Goal: Task Accomplishment & Management: Manage account settings

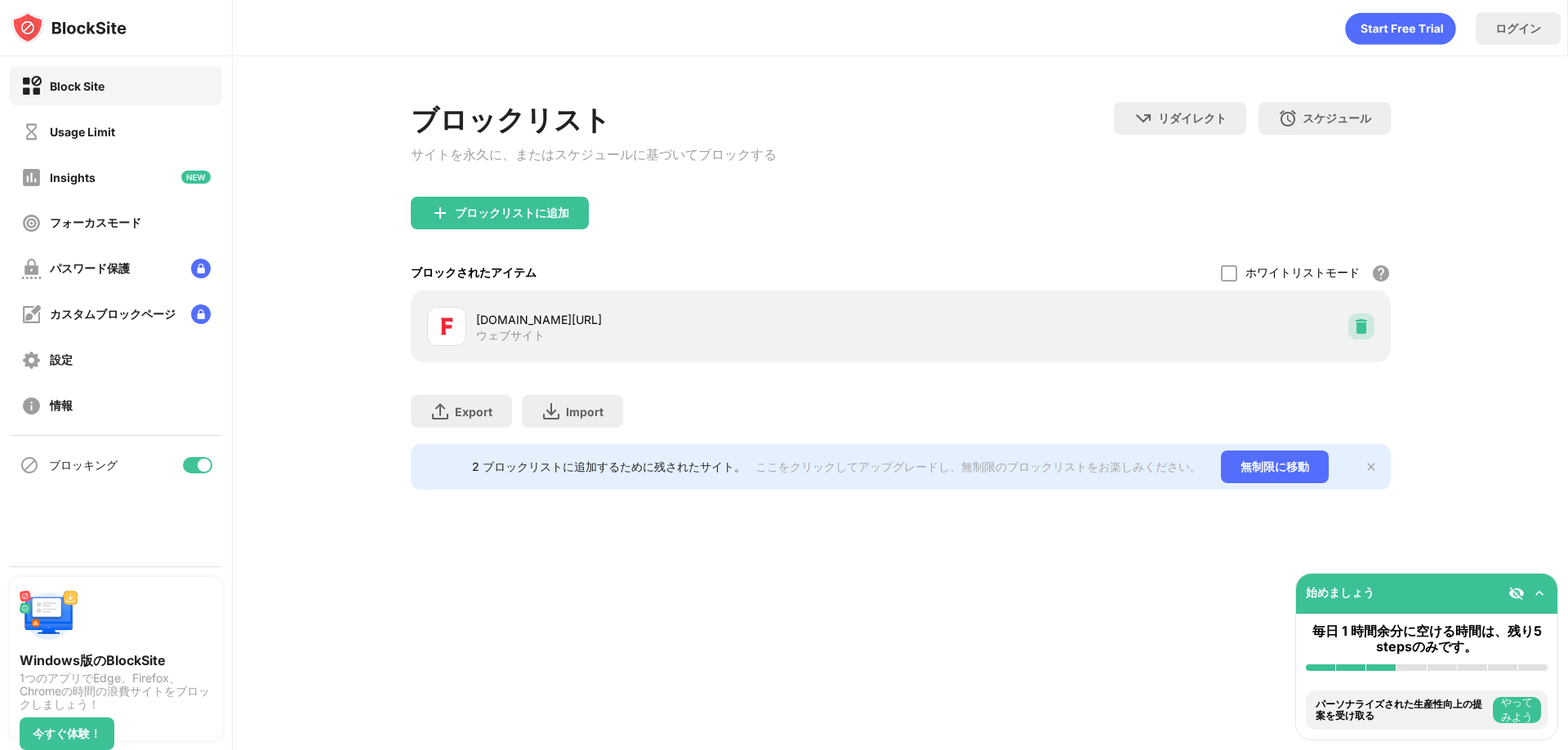
click at [1360, 332] on img at bounding box center [1361, 326] width 17 height 17
